Goal: Check status: Check status

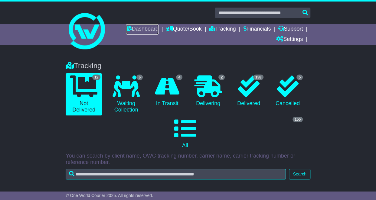
drag, startPoint x: 0, startPoint y: 0, endPoint x: 145, endPoint y: 29, distance: 148.0
click at [145, 29] on link "Dashboard" at bounding box center [142, 29] width 32 height 10
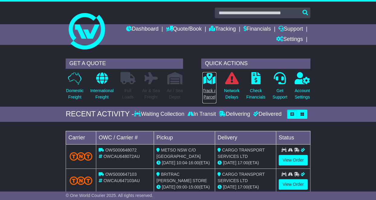
click at [206, 83] on icon at bounding box center [210, 78] width 14 height 12
